Goal: Information Seeking & Learning: Learn about a topic

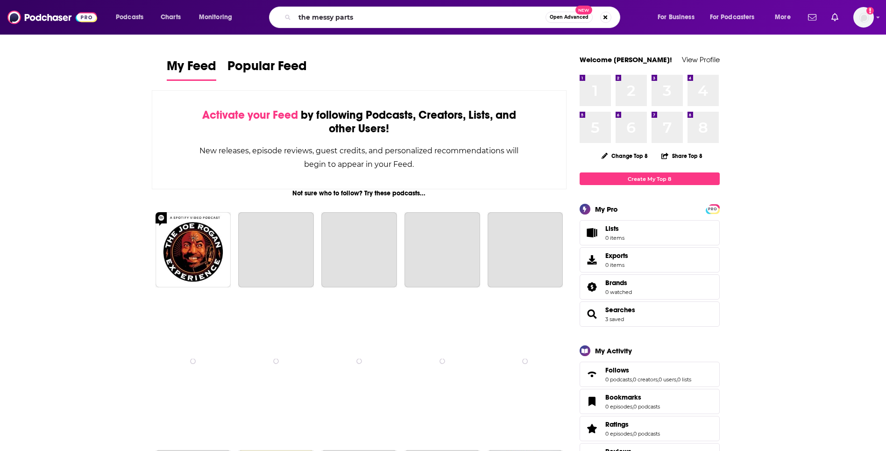
type input "the messy parts"
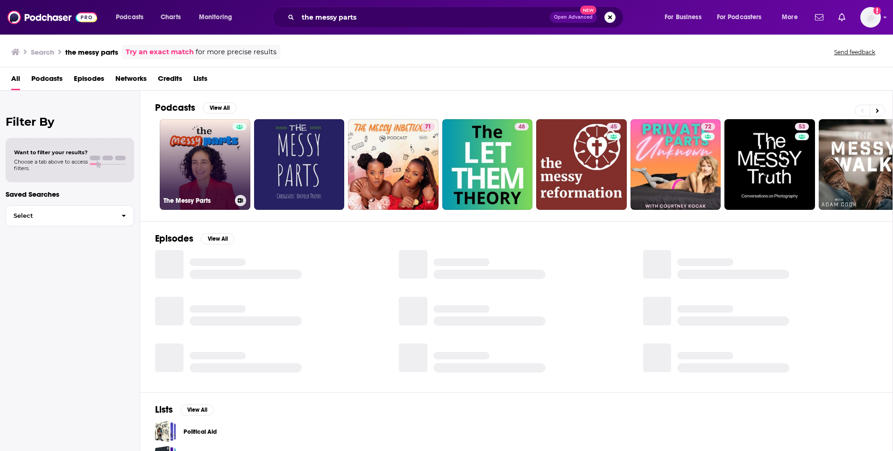
click at [227, 163] on link "The Messy Parts" at bounding box center [205, 164] width 91 height 91
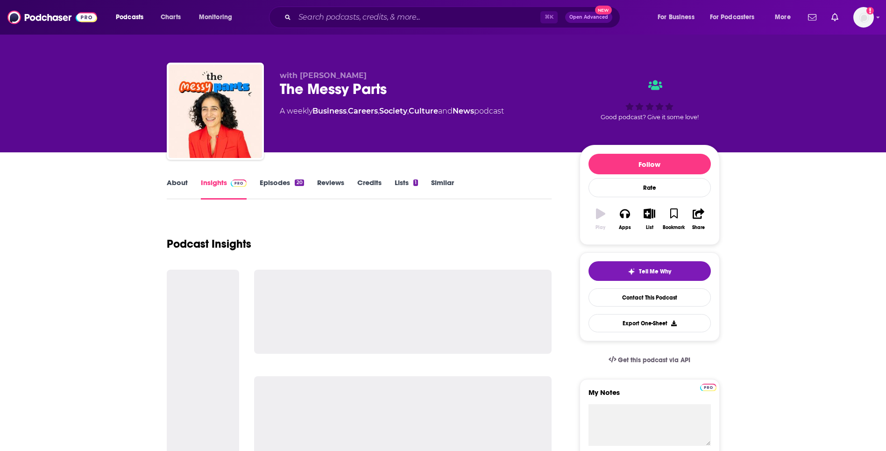
scroll to position [97, 0]
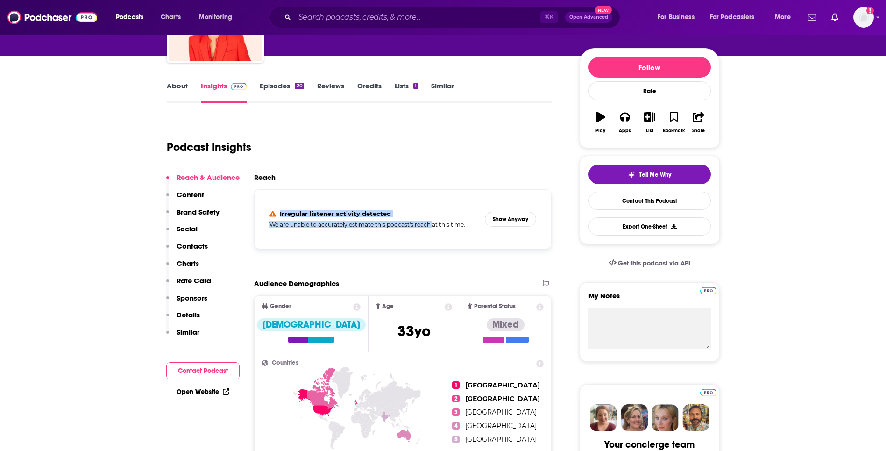
drag, startPoint x: 266, startPoint y: 212, endPoint x: 448, endPoint y: 220, distance: 182.3
click at [448, 220] on div "Irregular listener activity detected We are unable to accurately estimate this …" at bounding box center [403, 219] width 282 height 44
copy h4 "Irregular listener activity detected"
click at [473, 220] on div "Irregular listener activity detected We are unable to accurately estimate this …" at bounding box center [373, 219] width 208 height 18
click at [523, 216] on button "Show Anyway" at bounding box center [510, 219] width 51 height 15
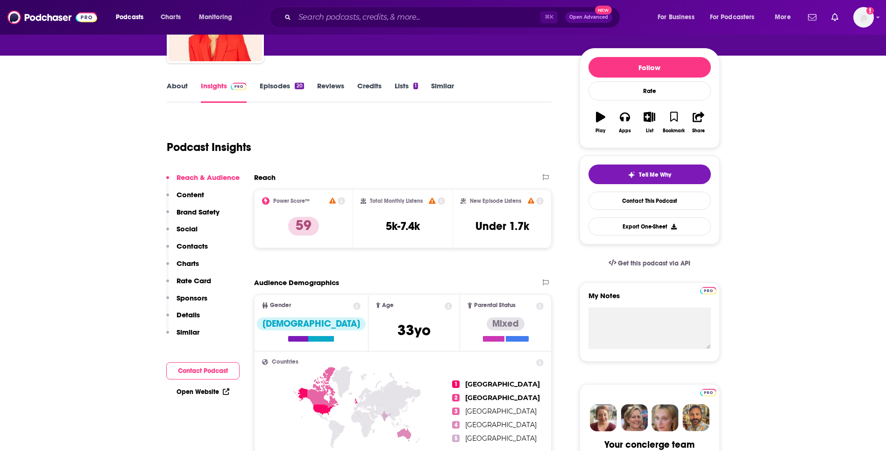
scroll to position [145, 0]
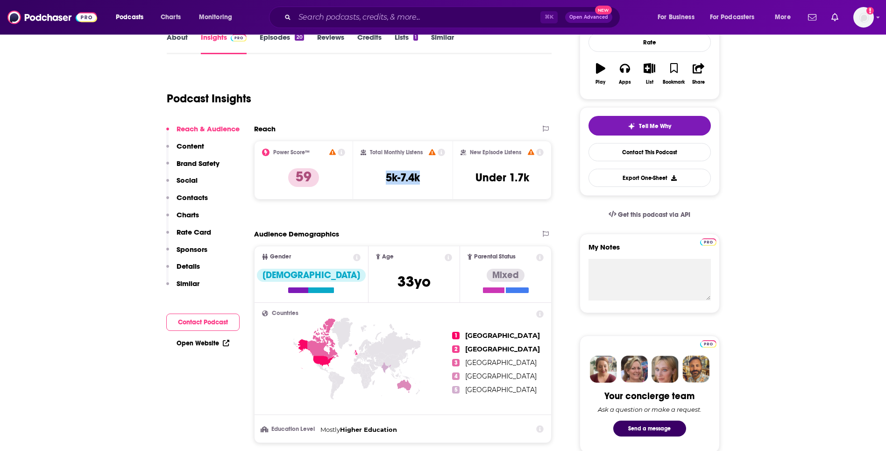
drag, startPoint x: 370, startPoint y: 191, endPoint x: 433, endPoint y: 167, distance: 68.0
click at [433, 167] on div "Total Monthly Listens 5k-7.4k" at bounding box center [403, 170] width 85 height 43
click at [369, 176] on div "Total Monthly Listens 5k-7.4k" at bounding box center [403, 170] width 85 height 43
click at [387, 176] on h3 "5k-7.4k" at bounding box center [403, 177] width 34 height 14
click at [270, 38] on link "Episodes 20" at bounding box center [282, 43] width 44 height 21
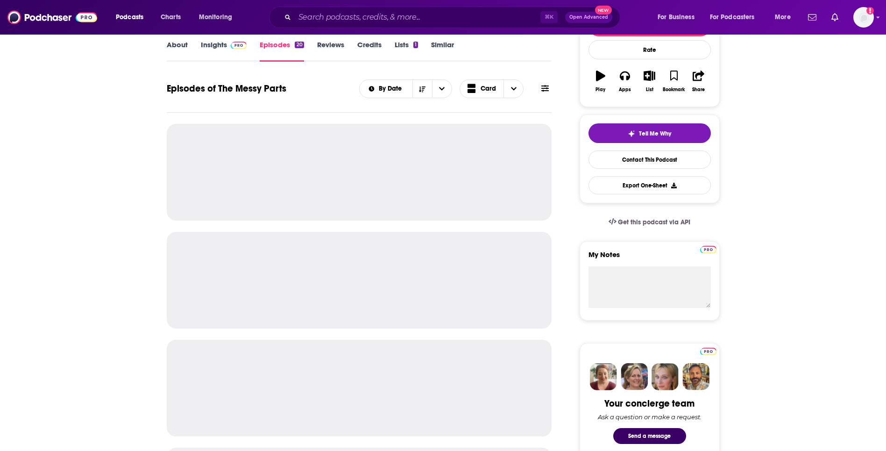
scroll to position [139, 0]
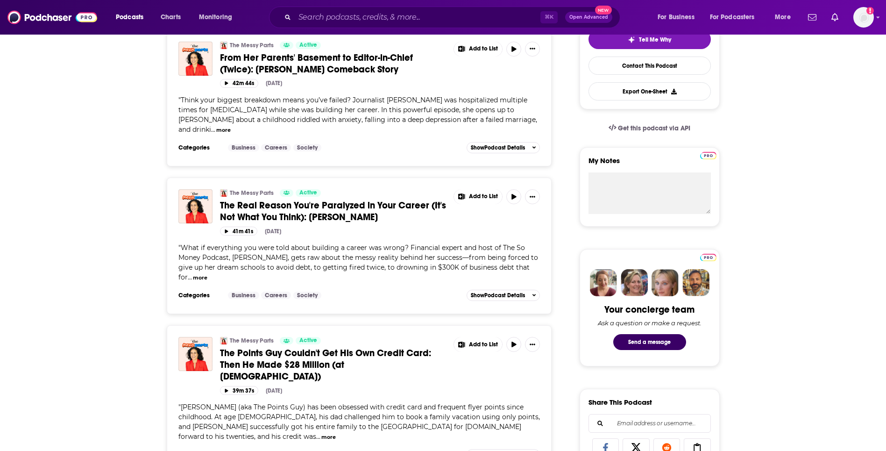
scroll to position [0, 0]
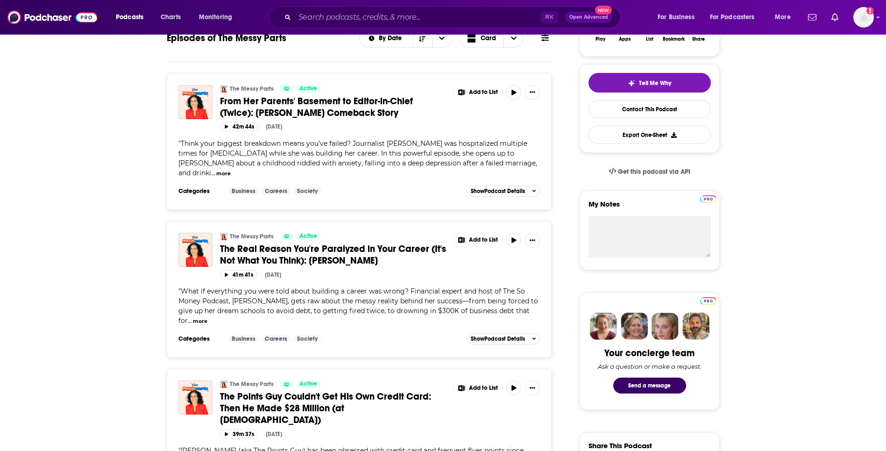
scroll to position [215, 0]
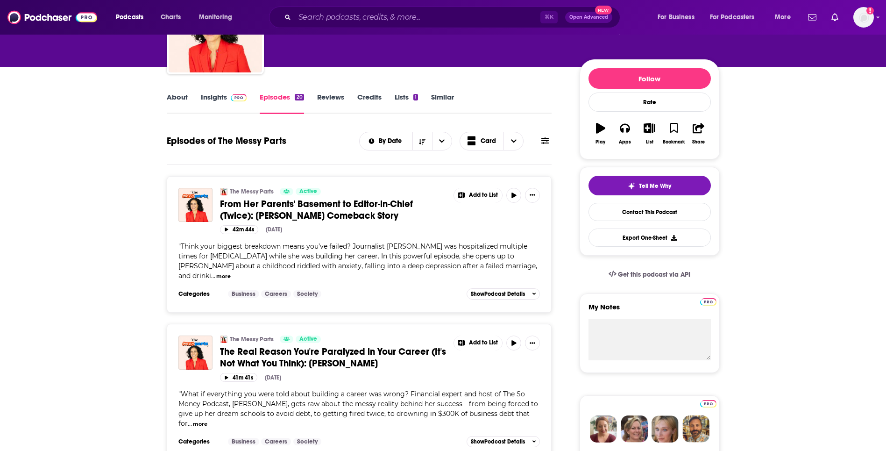
scroll to position [0, 0]
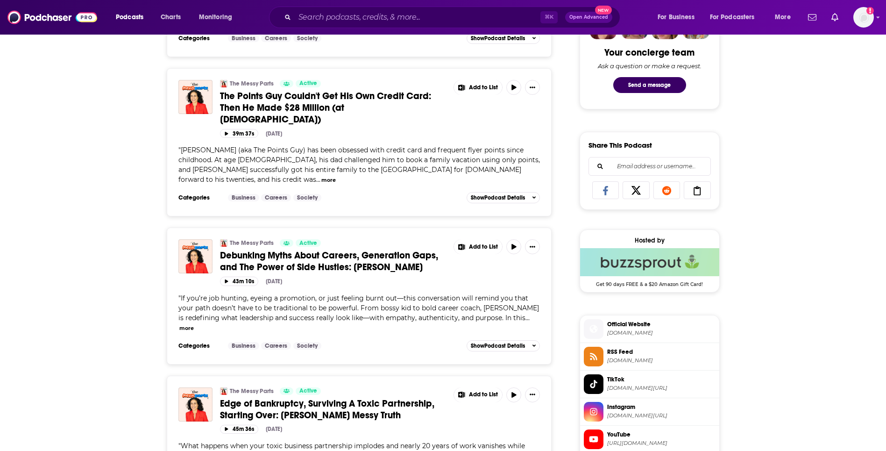
scroll to position [489, 0]
